Goal: Task Accomplishment & Management: Manage account settings

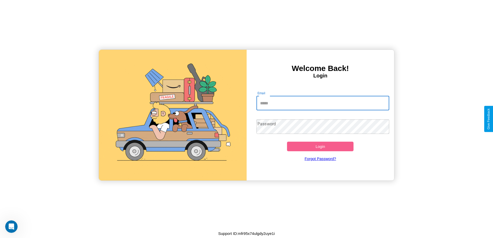
click at [323, 103] on input "Email" at bounding box center [322, 103] width 133 height 14
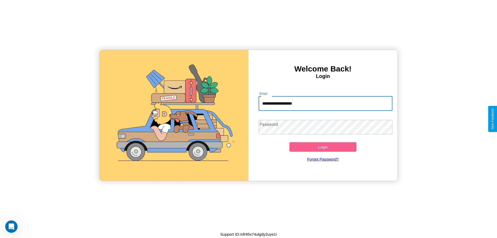
type input "**********"
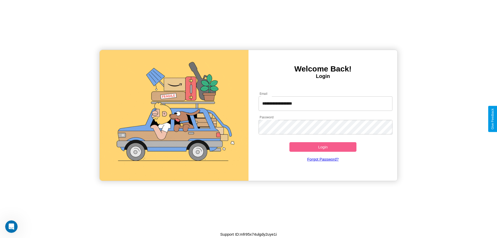
click at [323, 147] on button "Login" at bounding box center [322, 147] width 67 height 10
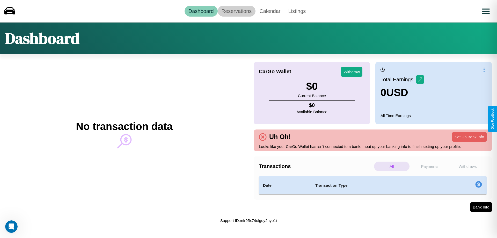
click at [236, 11] on link "Reservations" at bounding box center [237, 11] width 38 height 11
